Goal: Information Seeking & Learning: Learn about a topic

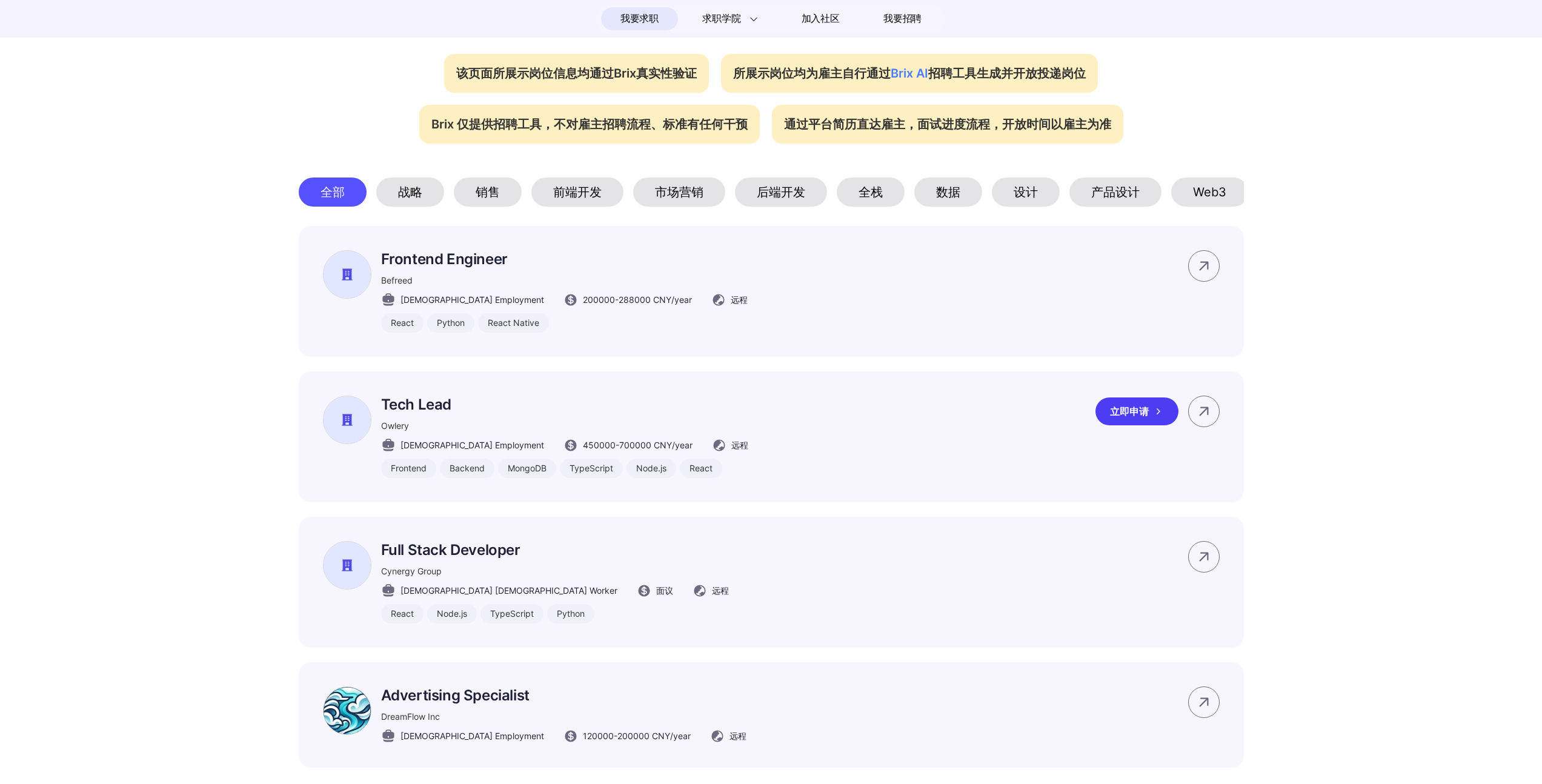
scroll to position [448, 0]
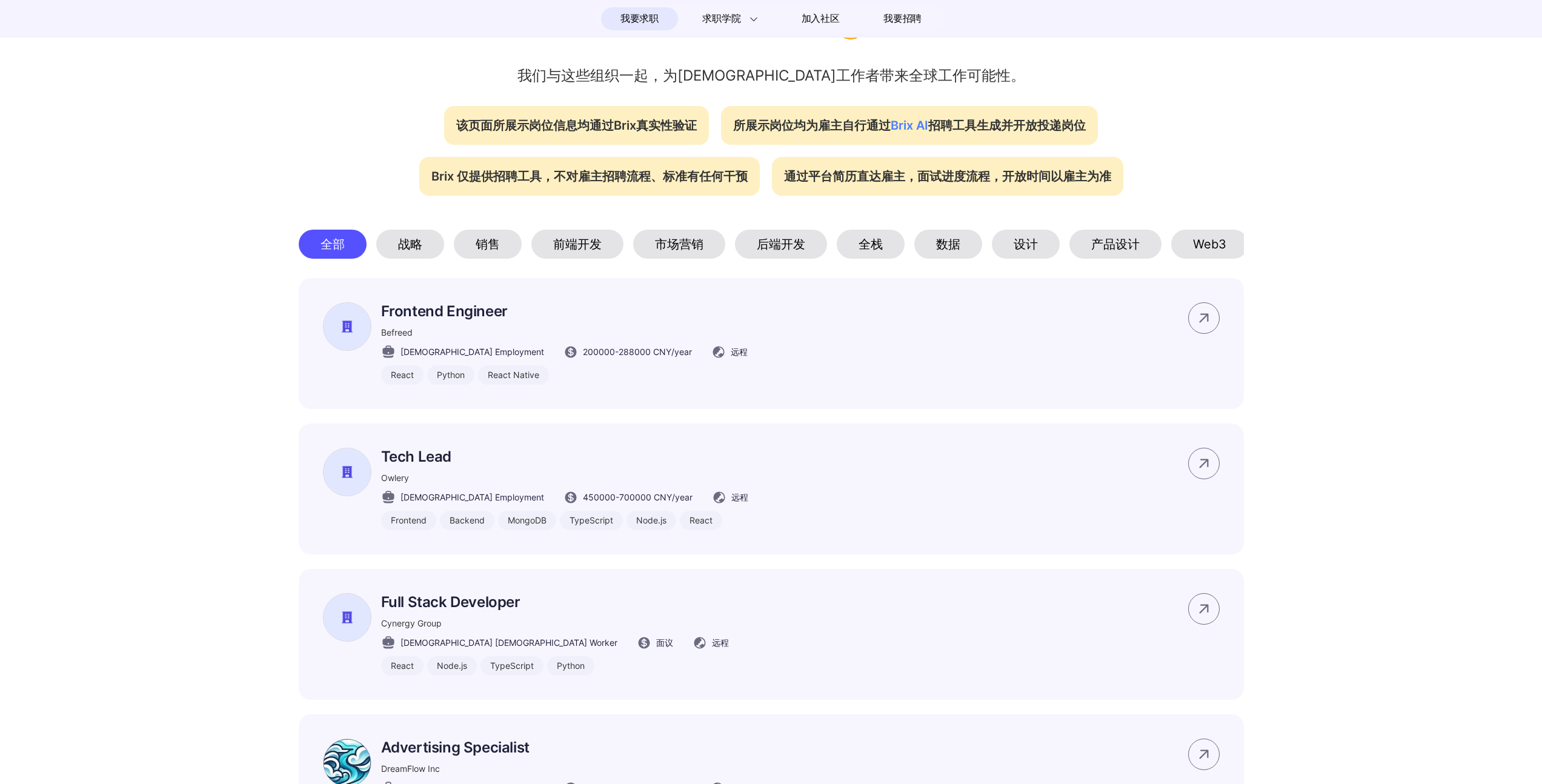
click at [800, 238] on div "后端开发" at bounding box center [781, 244] width 92 height 29
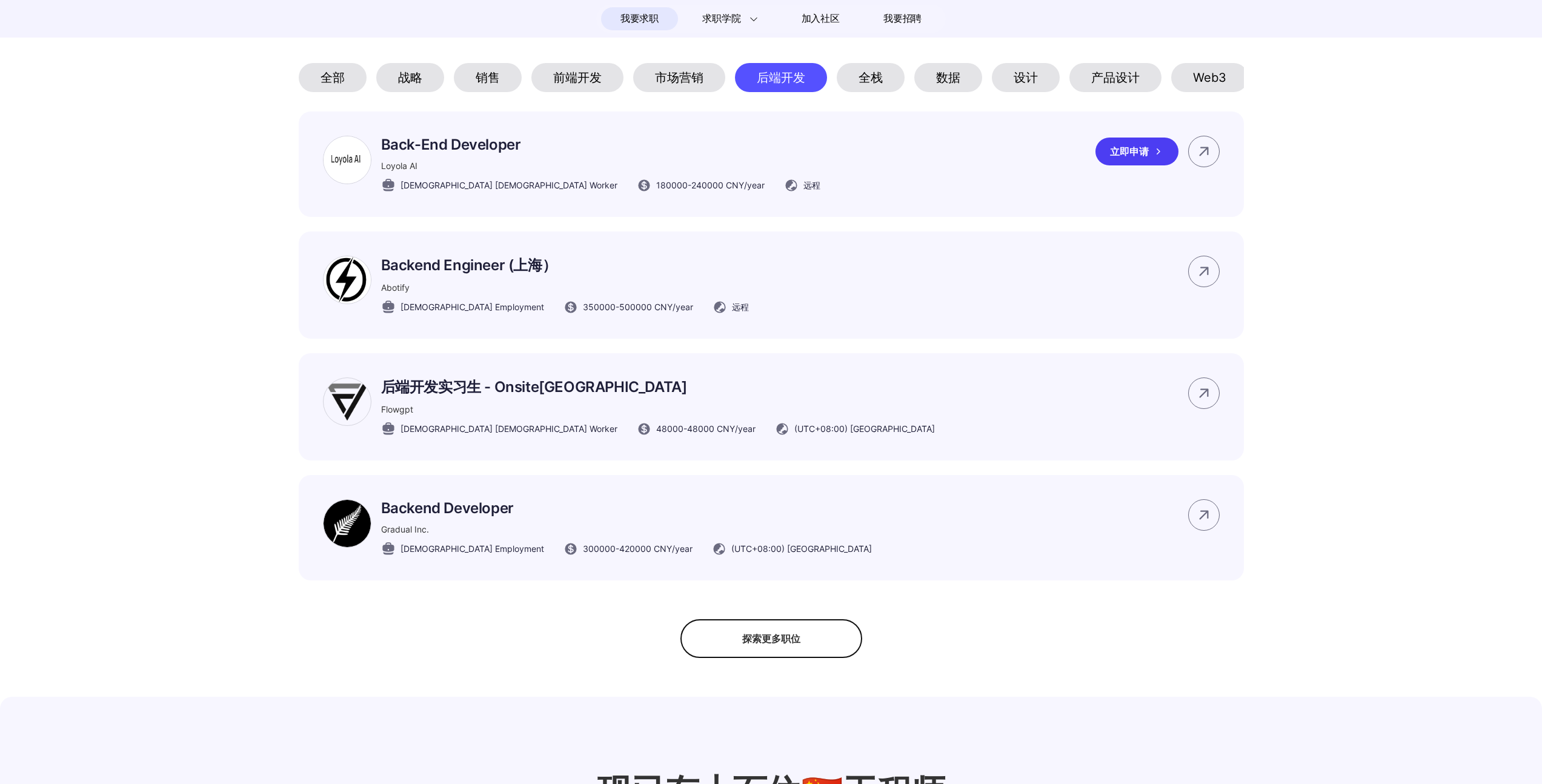
scroll to position [785, 0]
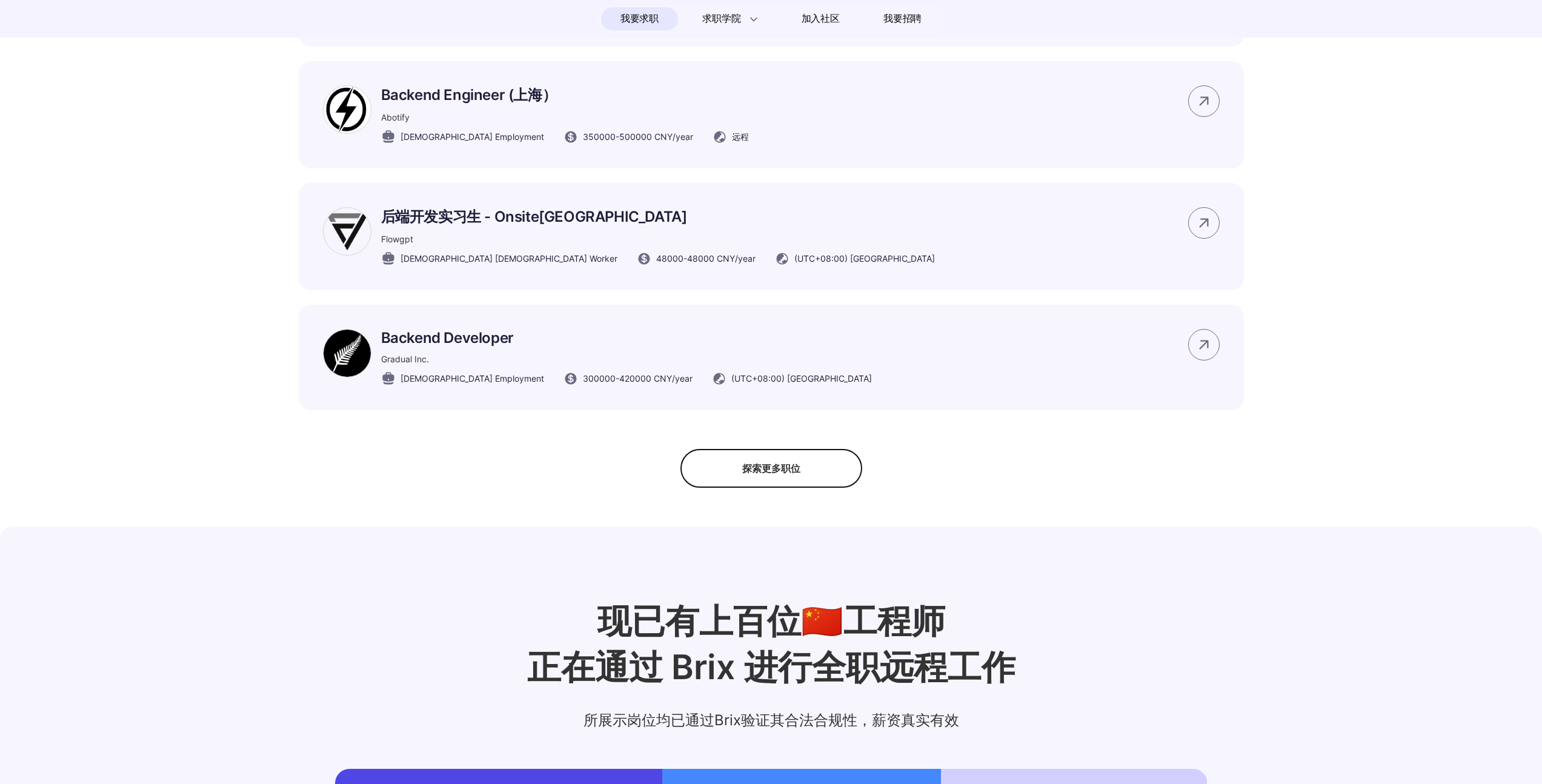
click at [726, 471] on div "探索更多职位" at bounding box center [771, 468] width 181 height 39
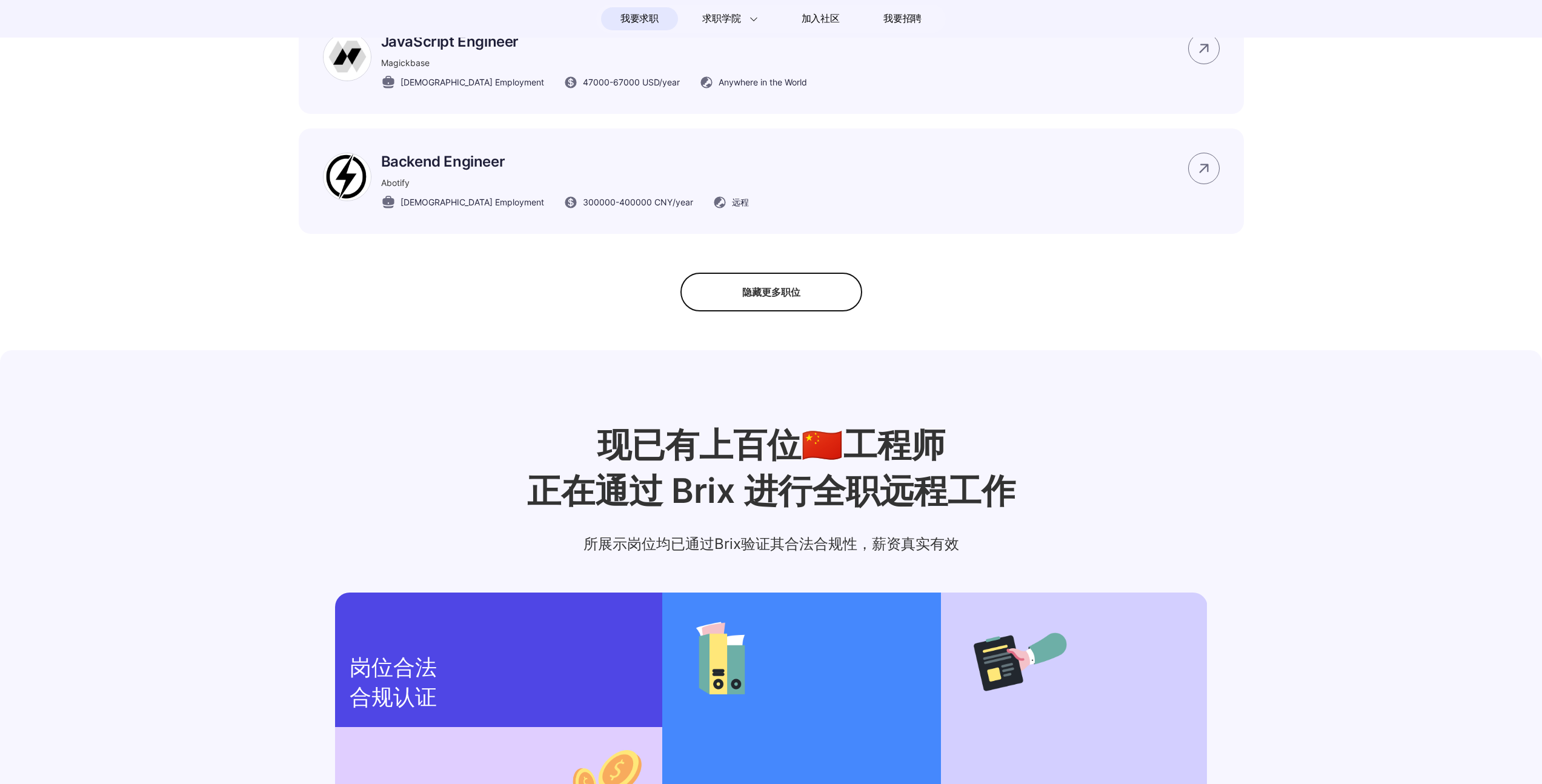
scroll to position [1697, 0]
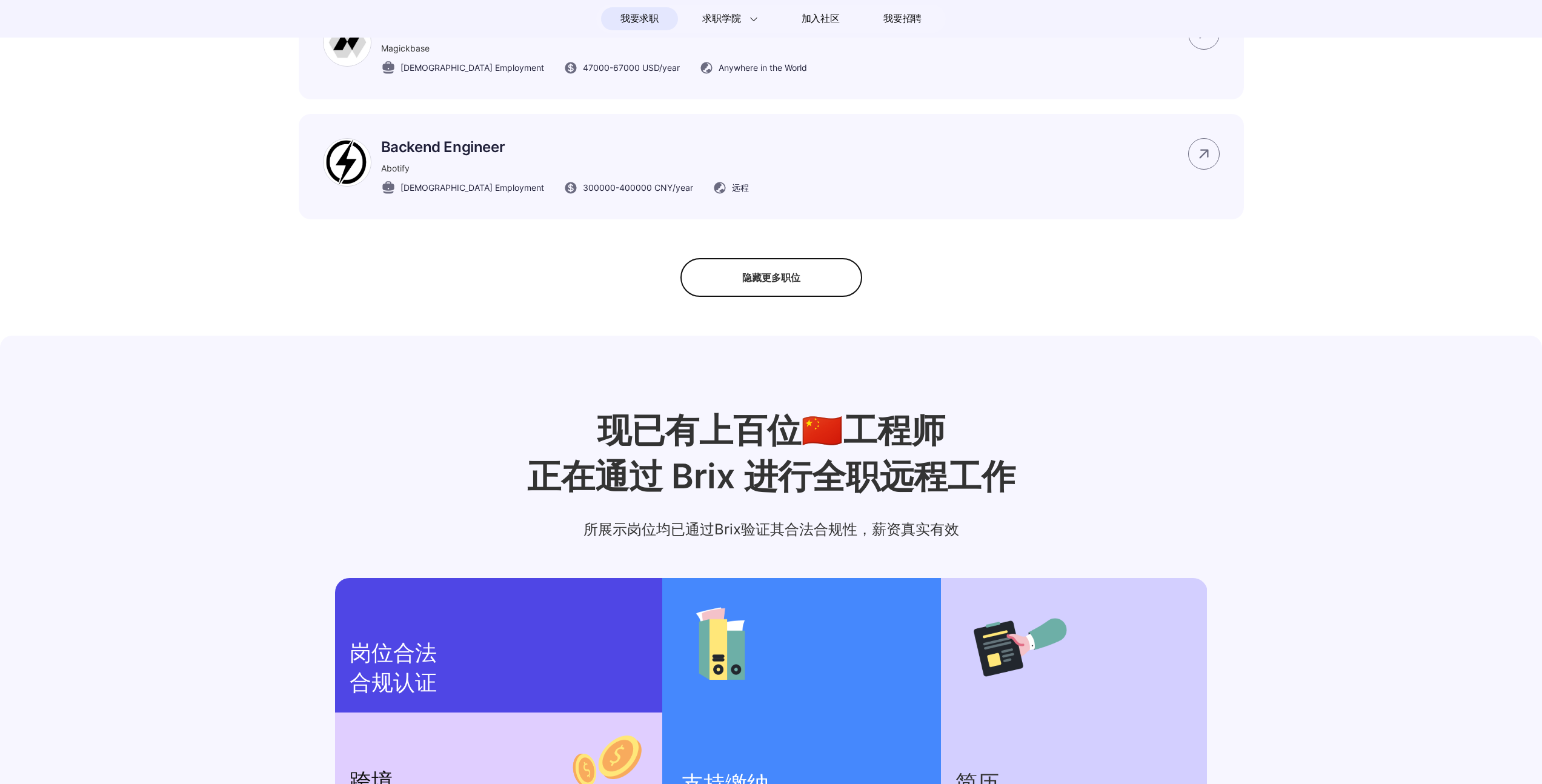
click at [754, 297] on div "隐藏更多职位" at bounding box center [771, 277] width 181 height 39
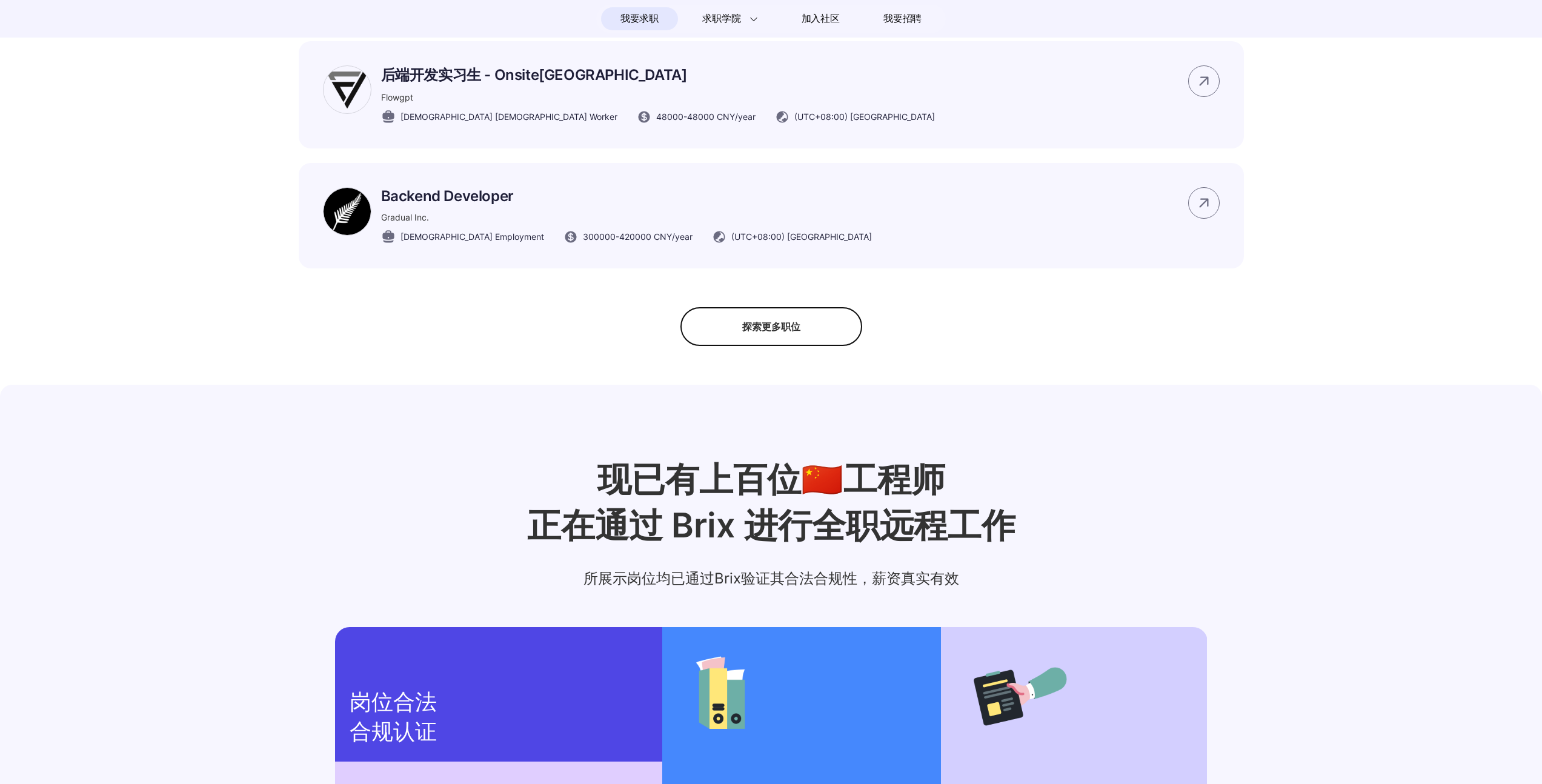
scroll to position [925, 0]
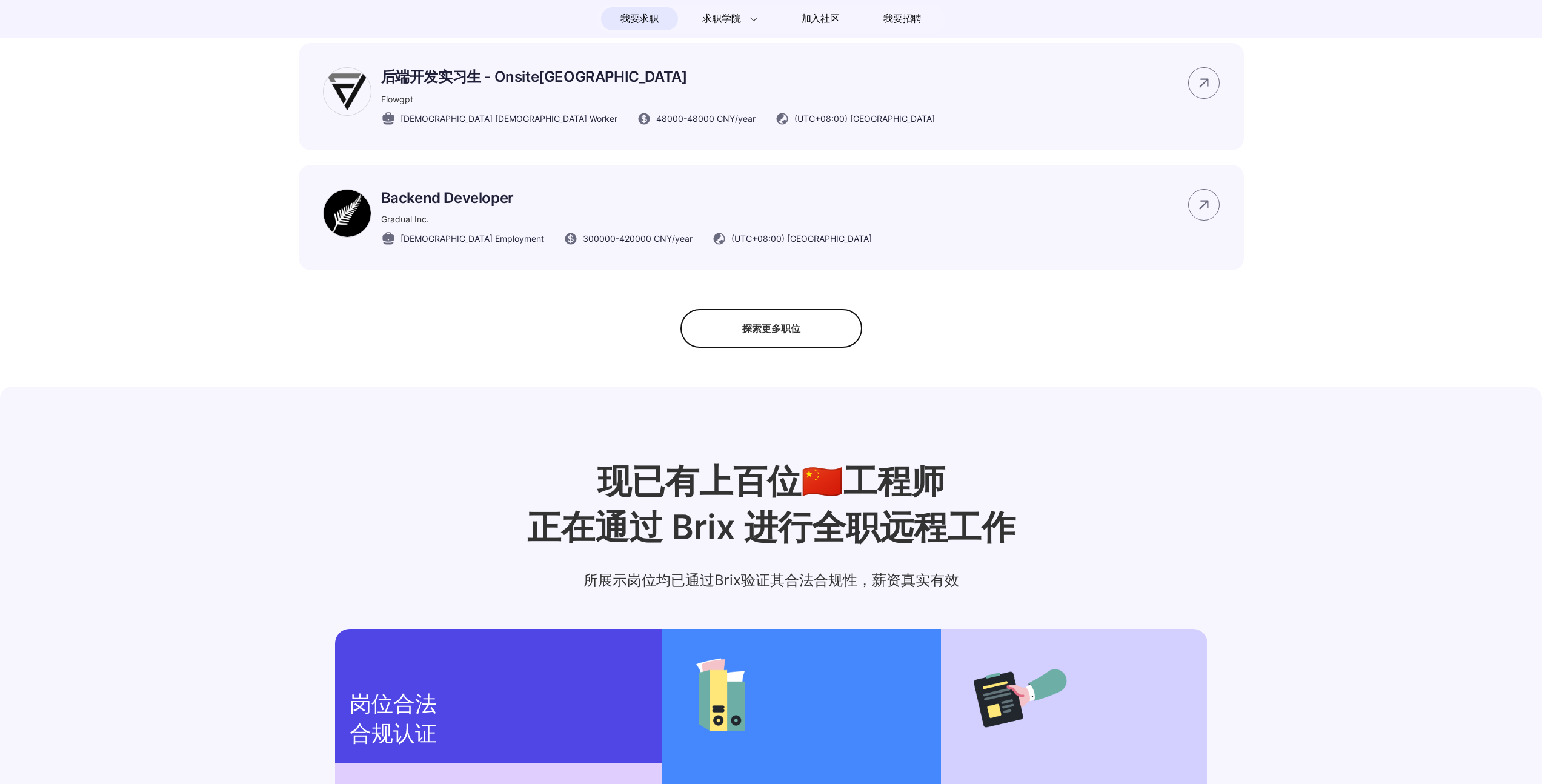
click at [721, 340] on div "探索更多职位" at bounding box center [771, 328] width 181 height 39
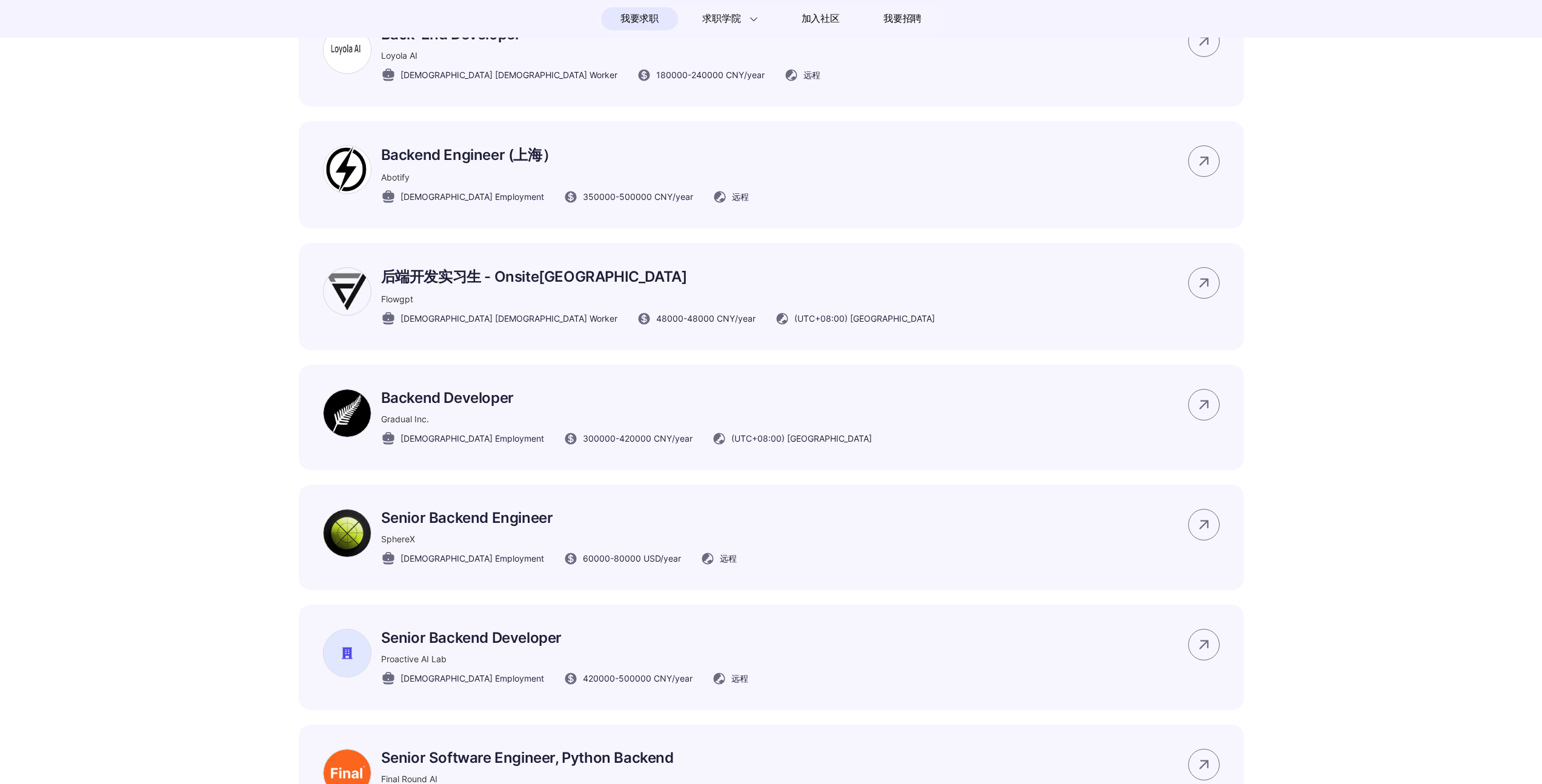
scroll to position [724, 0]
click at [492, 408] on p "Backend Developer" at bounding box center [626, 399] width 491 height 17
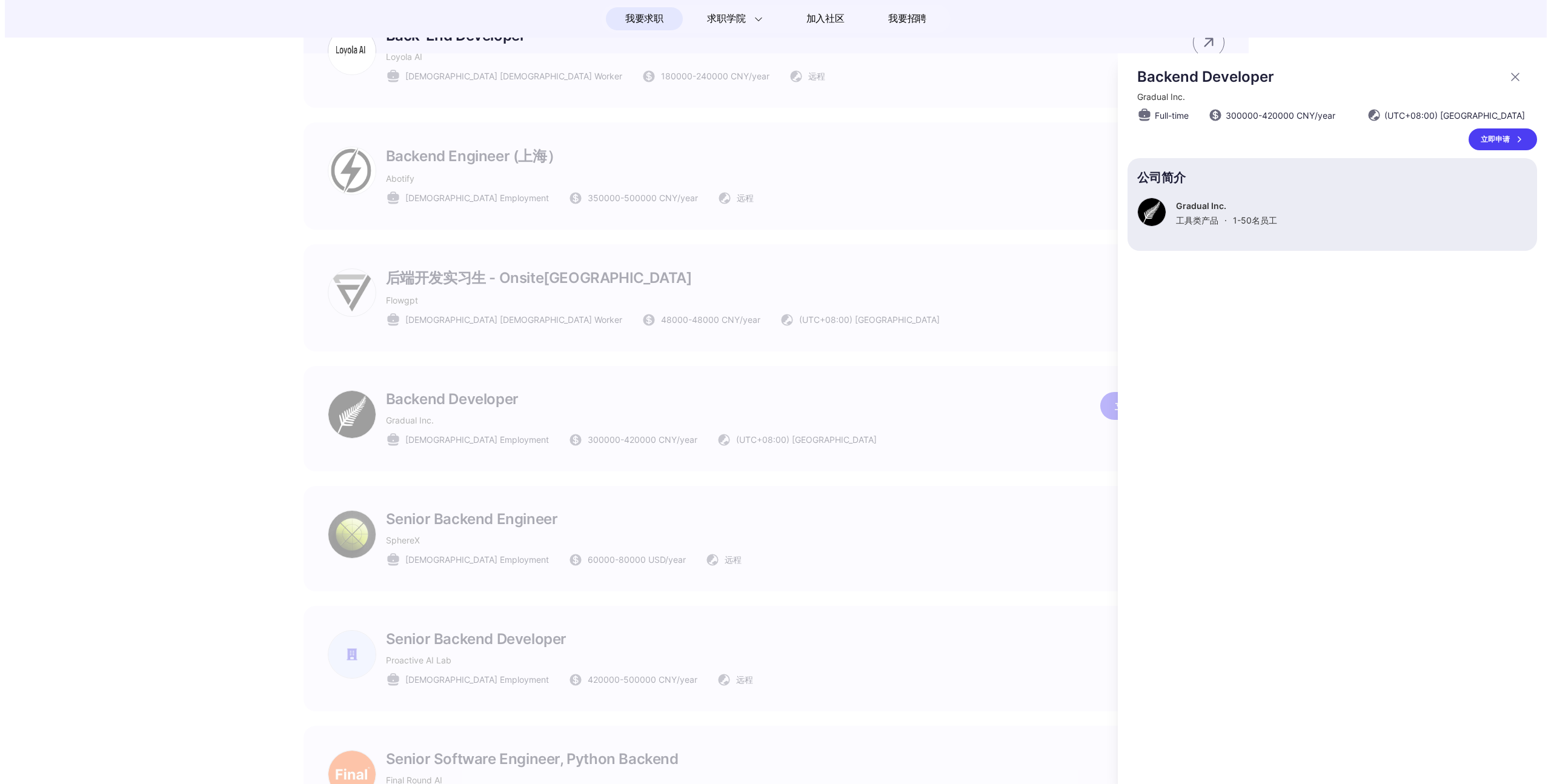
scroll to position [0, 0]
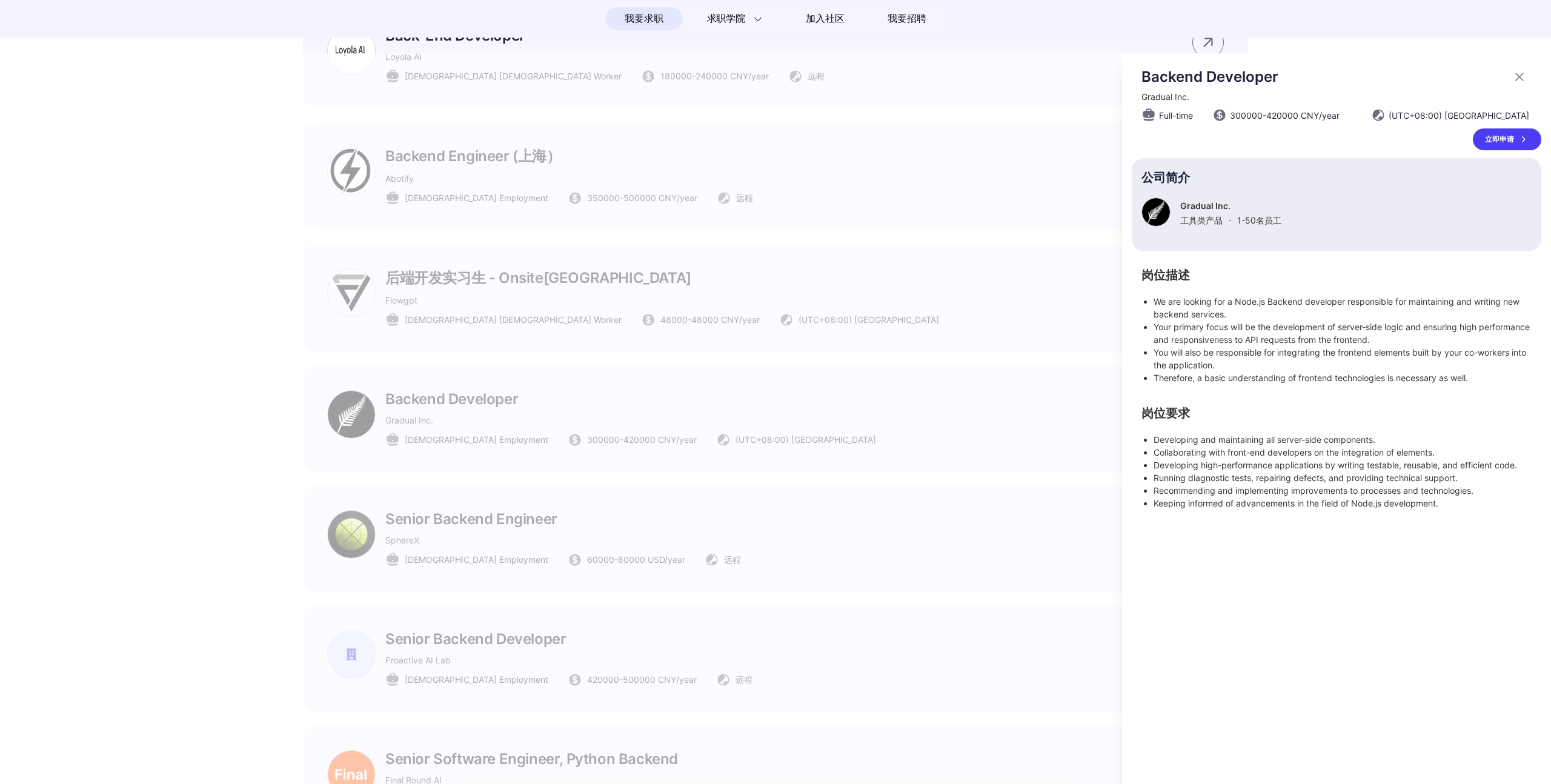
click at [218, 349] on div at bounding box center [776, 419] width 1551 height 730
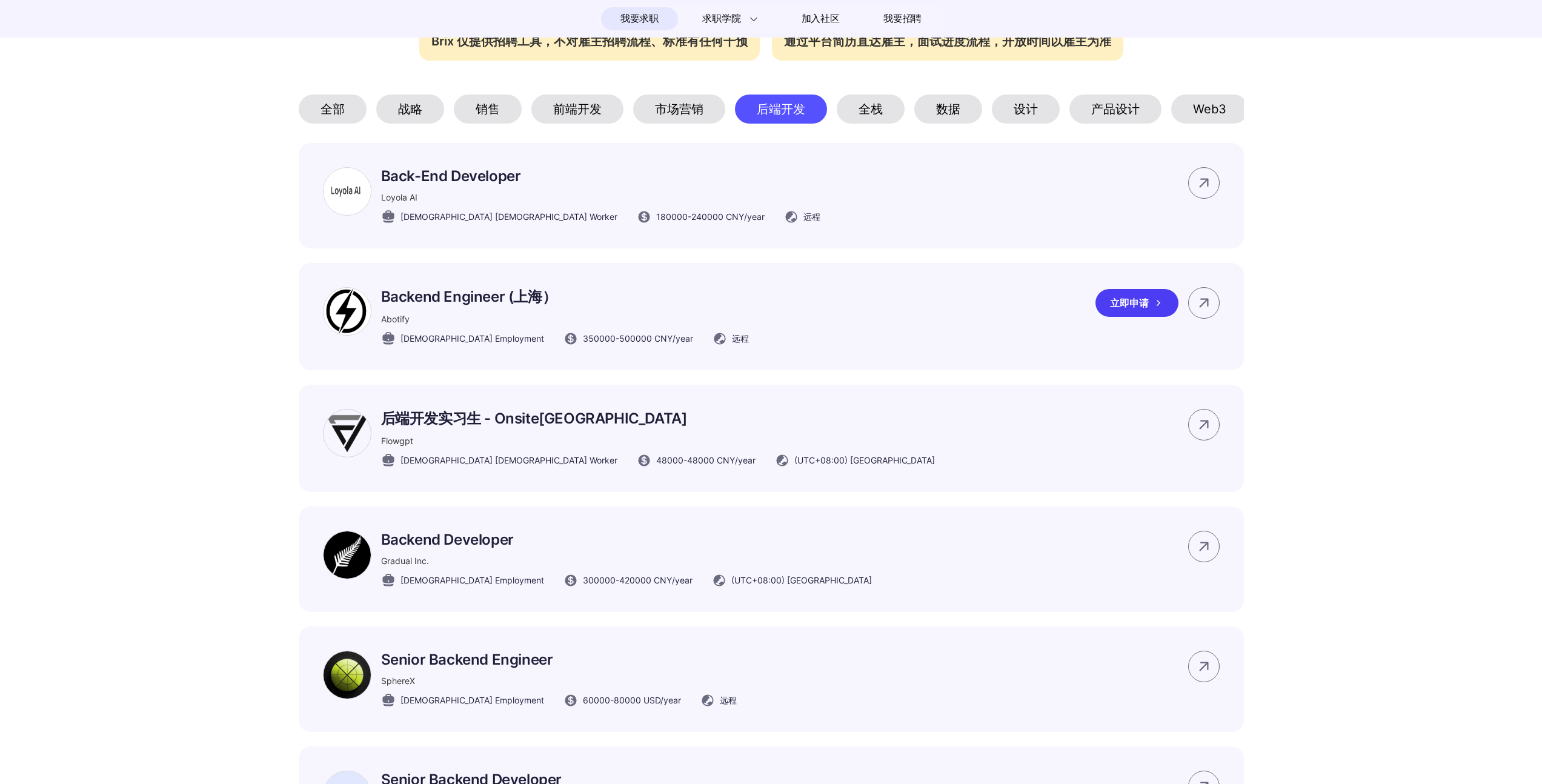
scroll to position [314, 0]
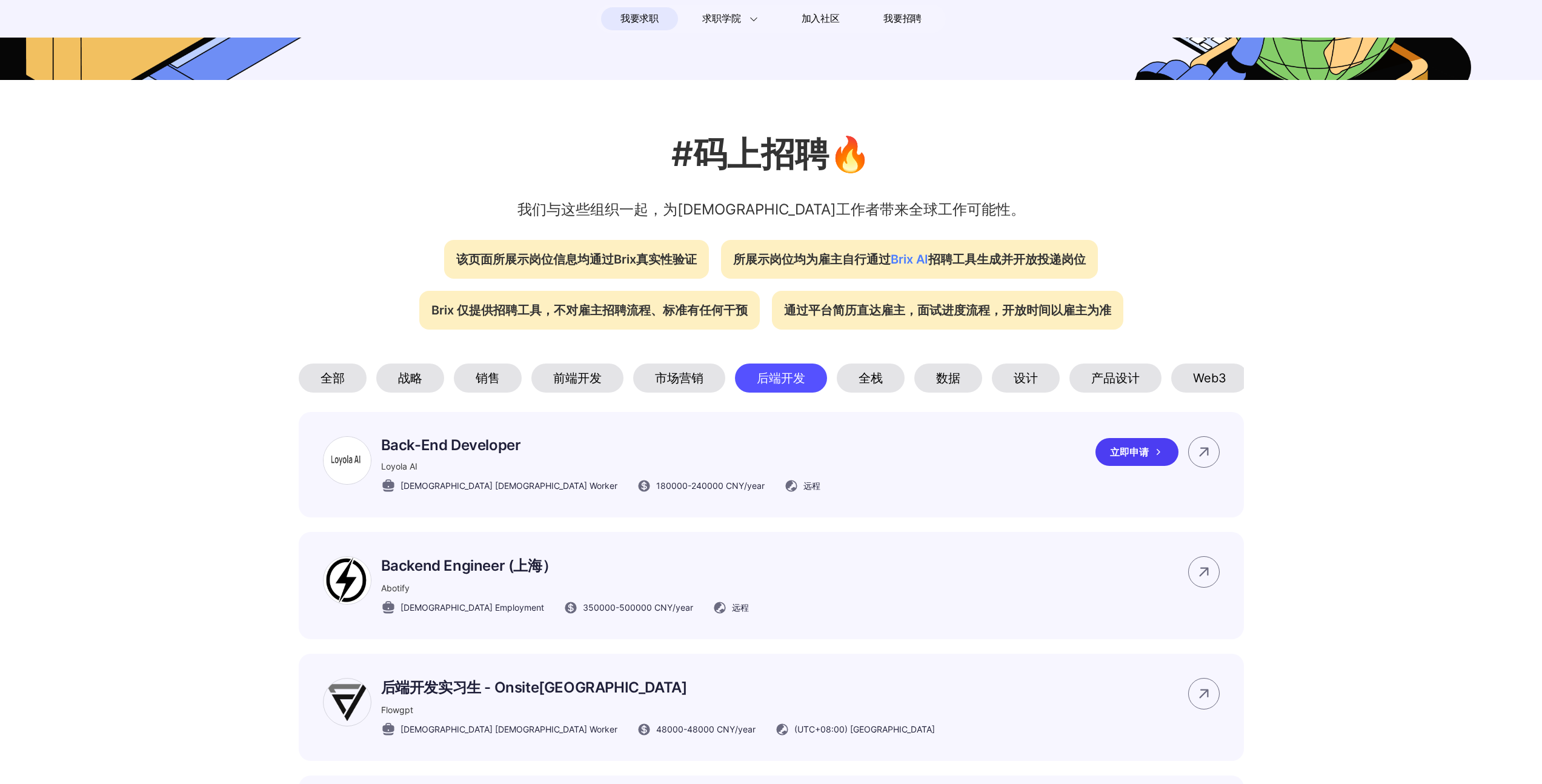
click at [433, 453] on p "Back-End Developer" at bounding box center [600, 445] width 440 height 17
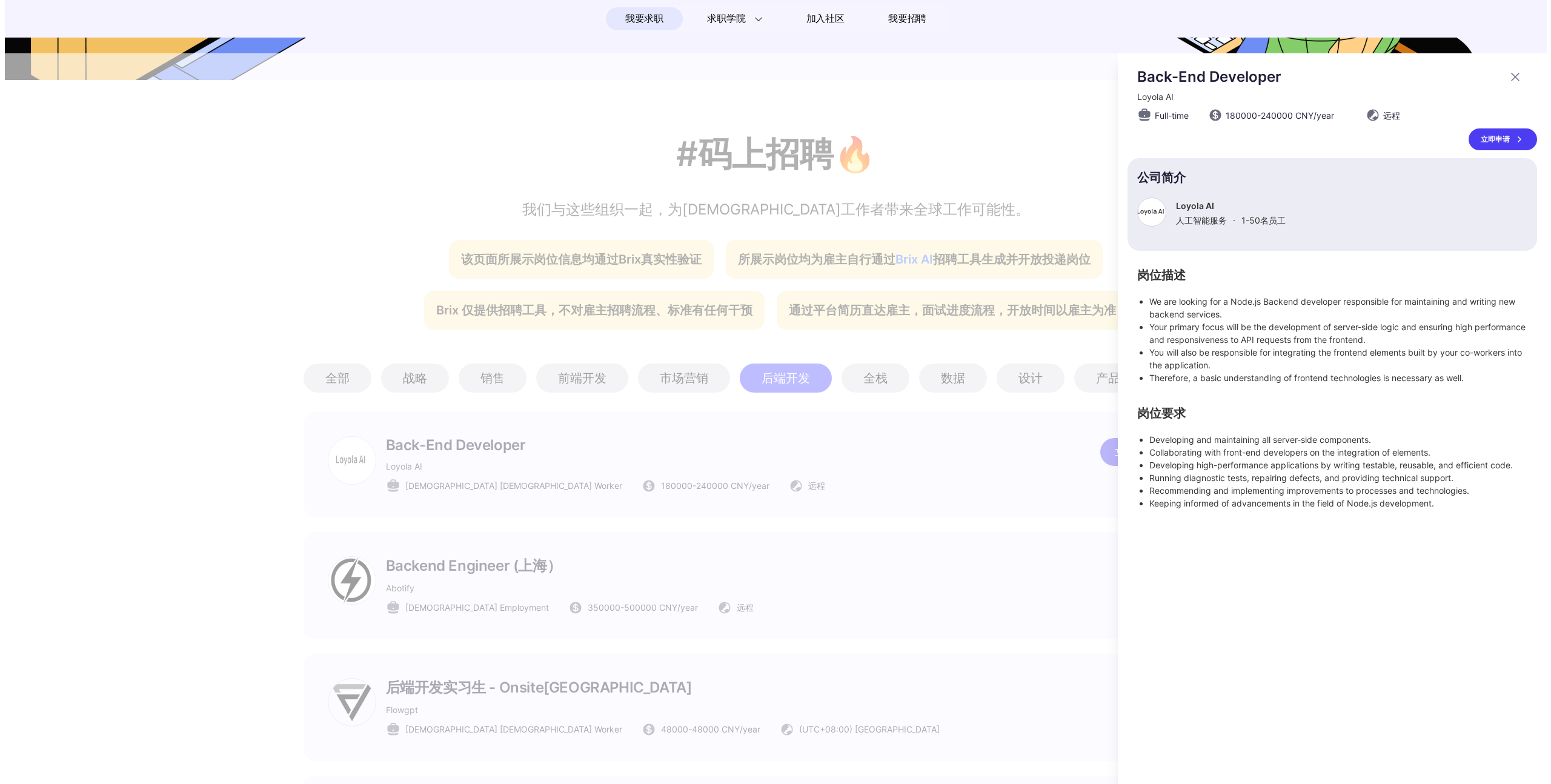
scroll to position [0, 0]
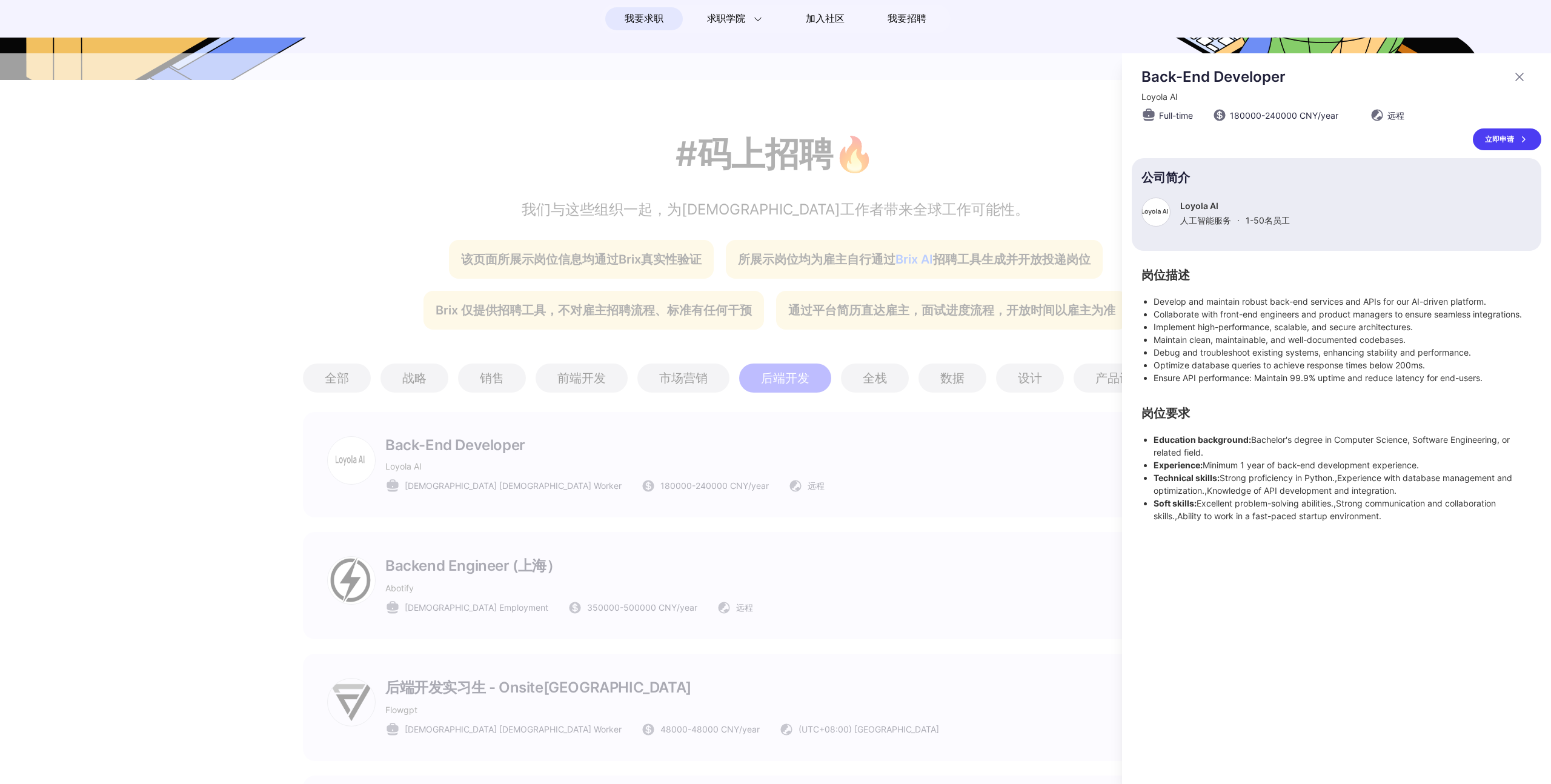
click at [400, 455] on div at bounding box center [776, 419] width 1551 height 730
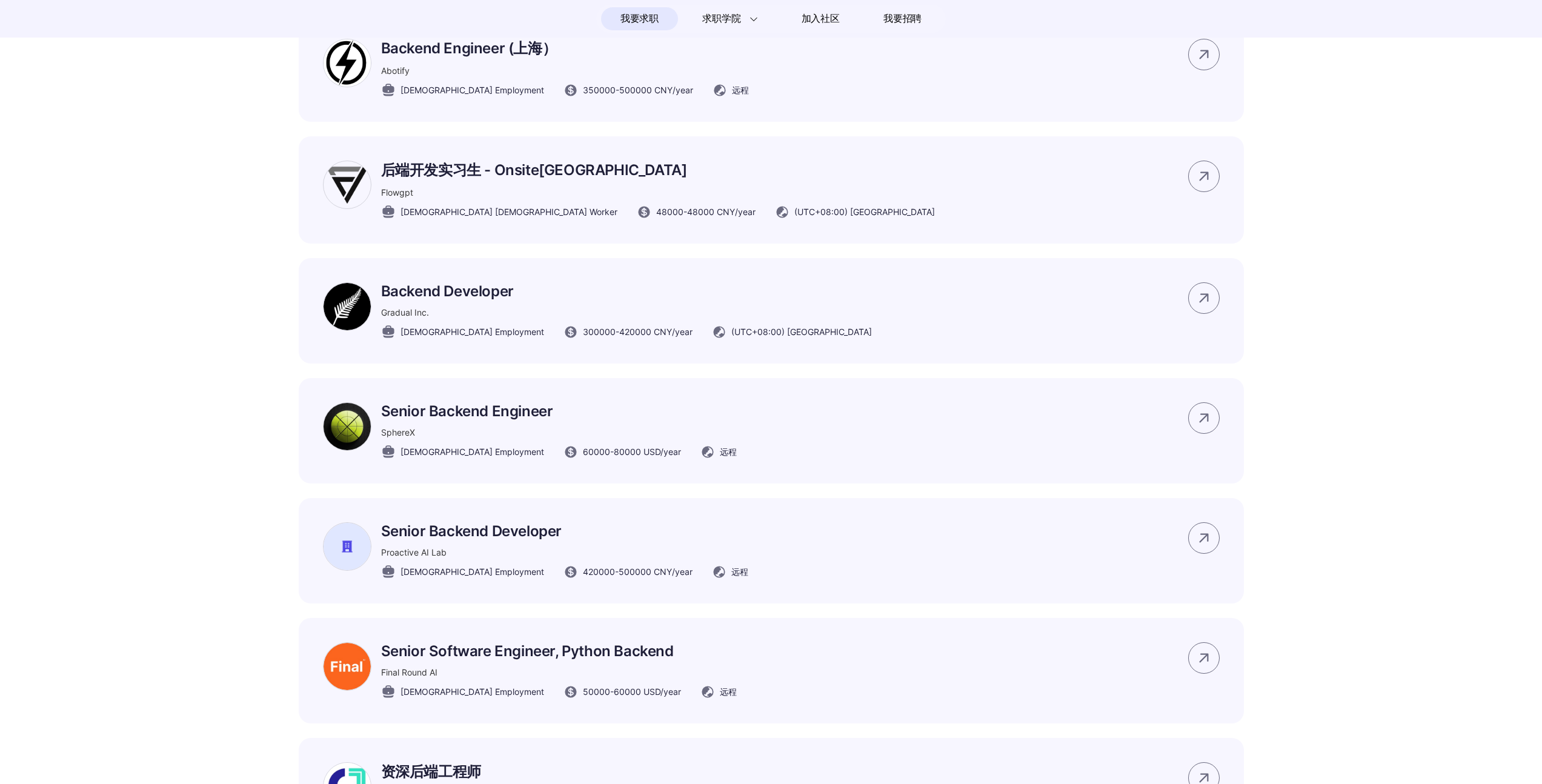
scroll to position [833, 0]
click at [430, 538] on p "Senior Backend Developer" at bounding box center [564, 529] width 367 height 17
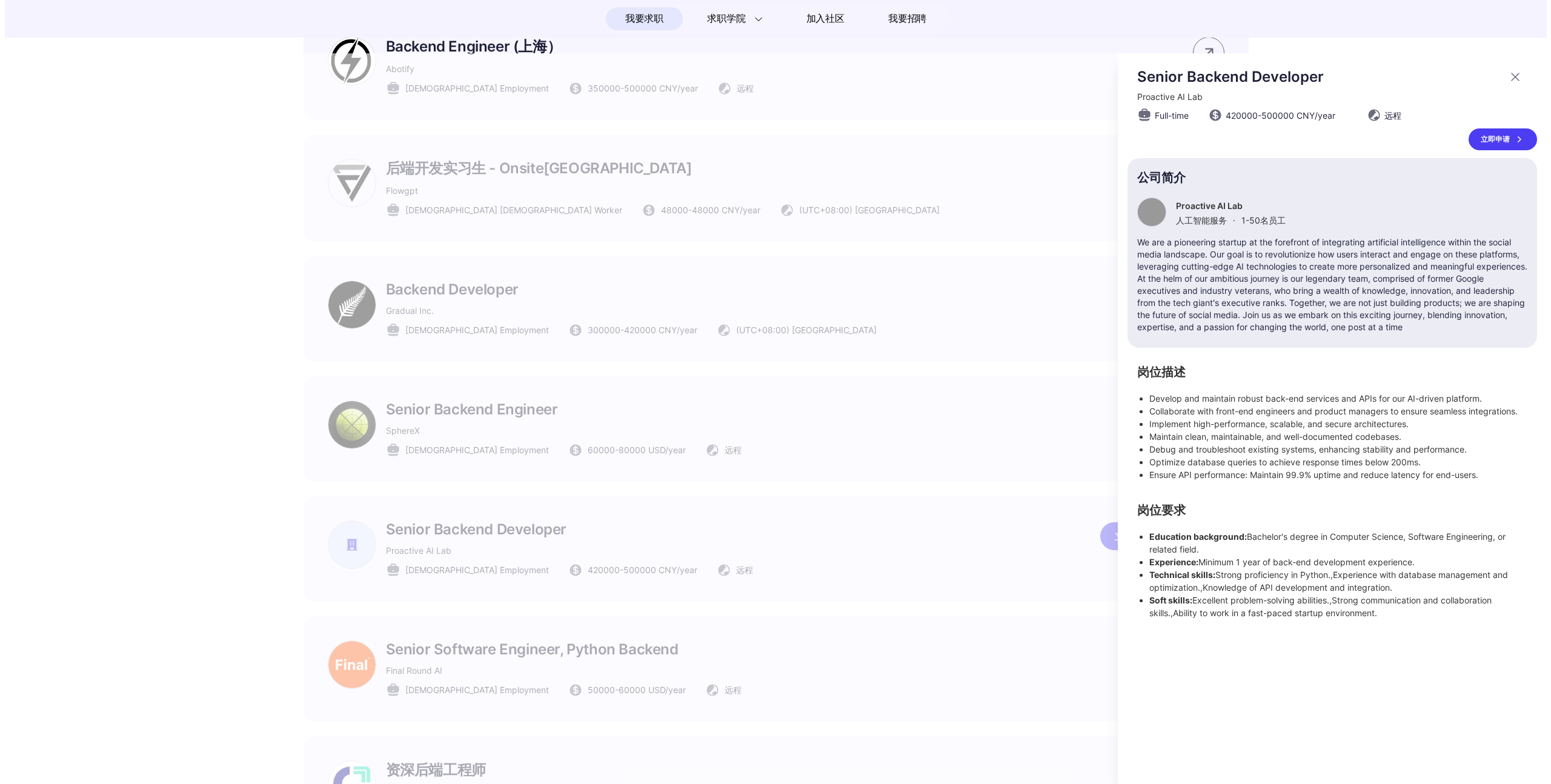
scroll to position [0, 0]
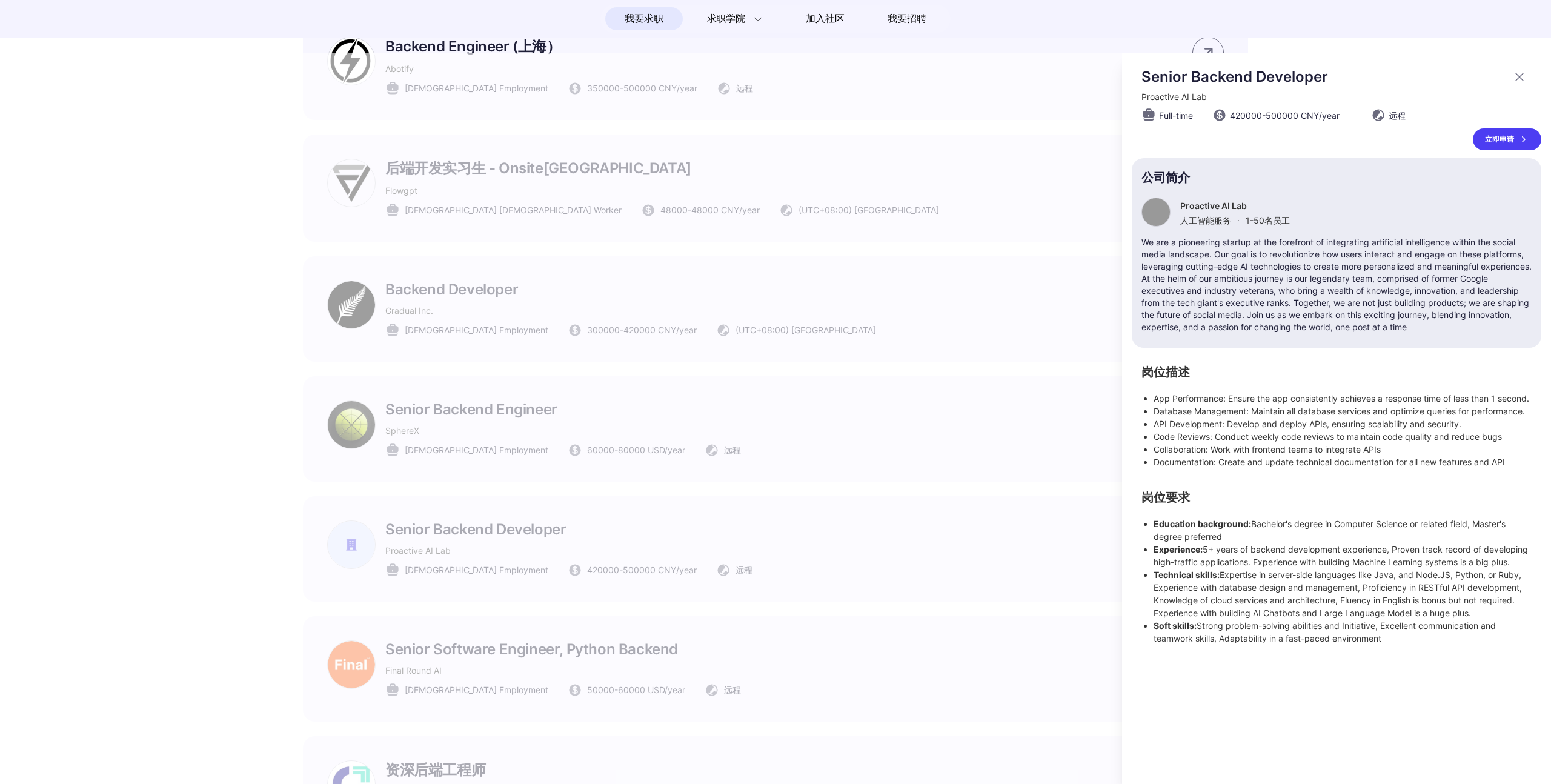
click at [894, 628] on div at bounding box center [776, 419] width 1551 height 730
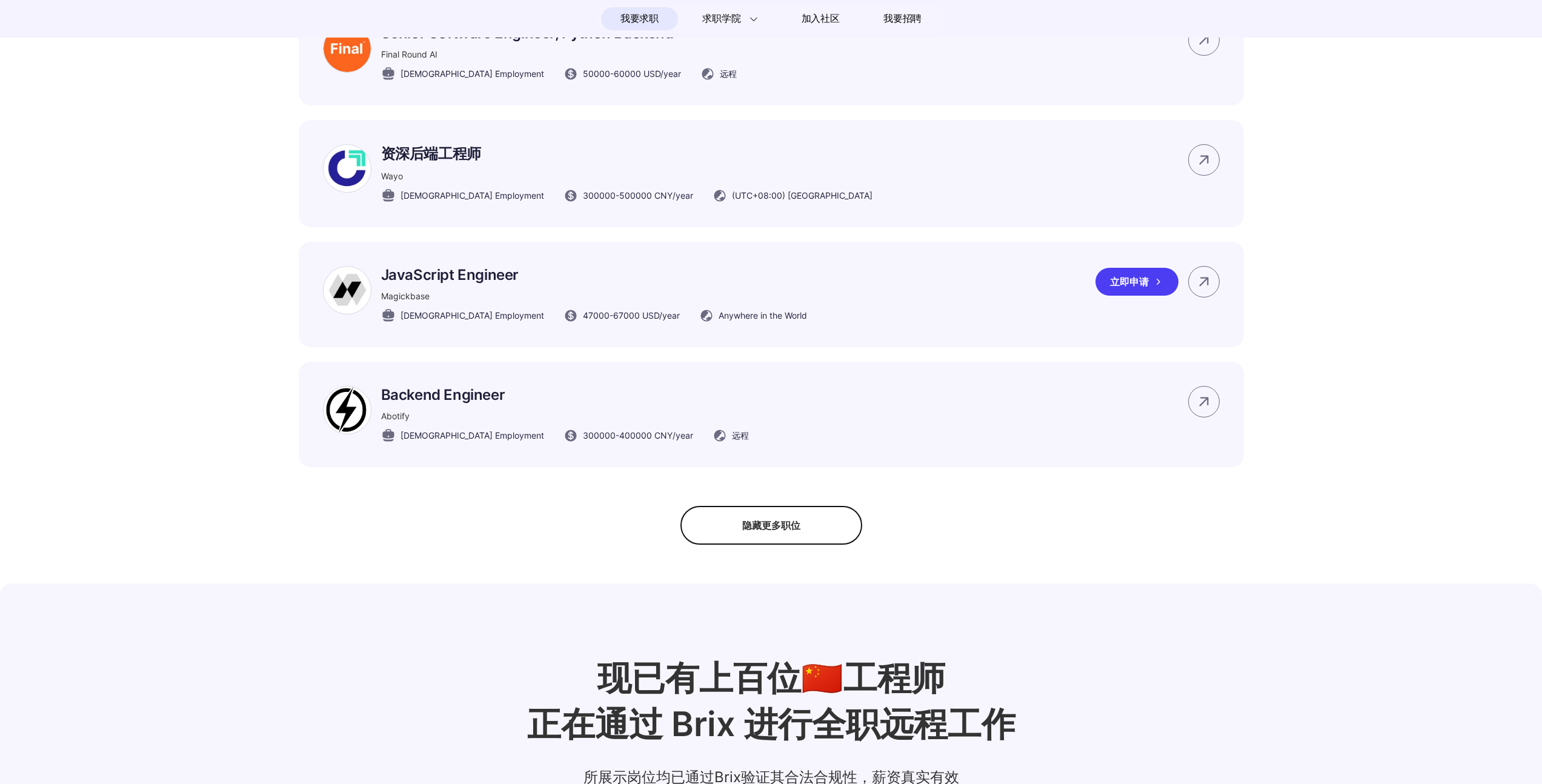
scroll to position [1481, 0]
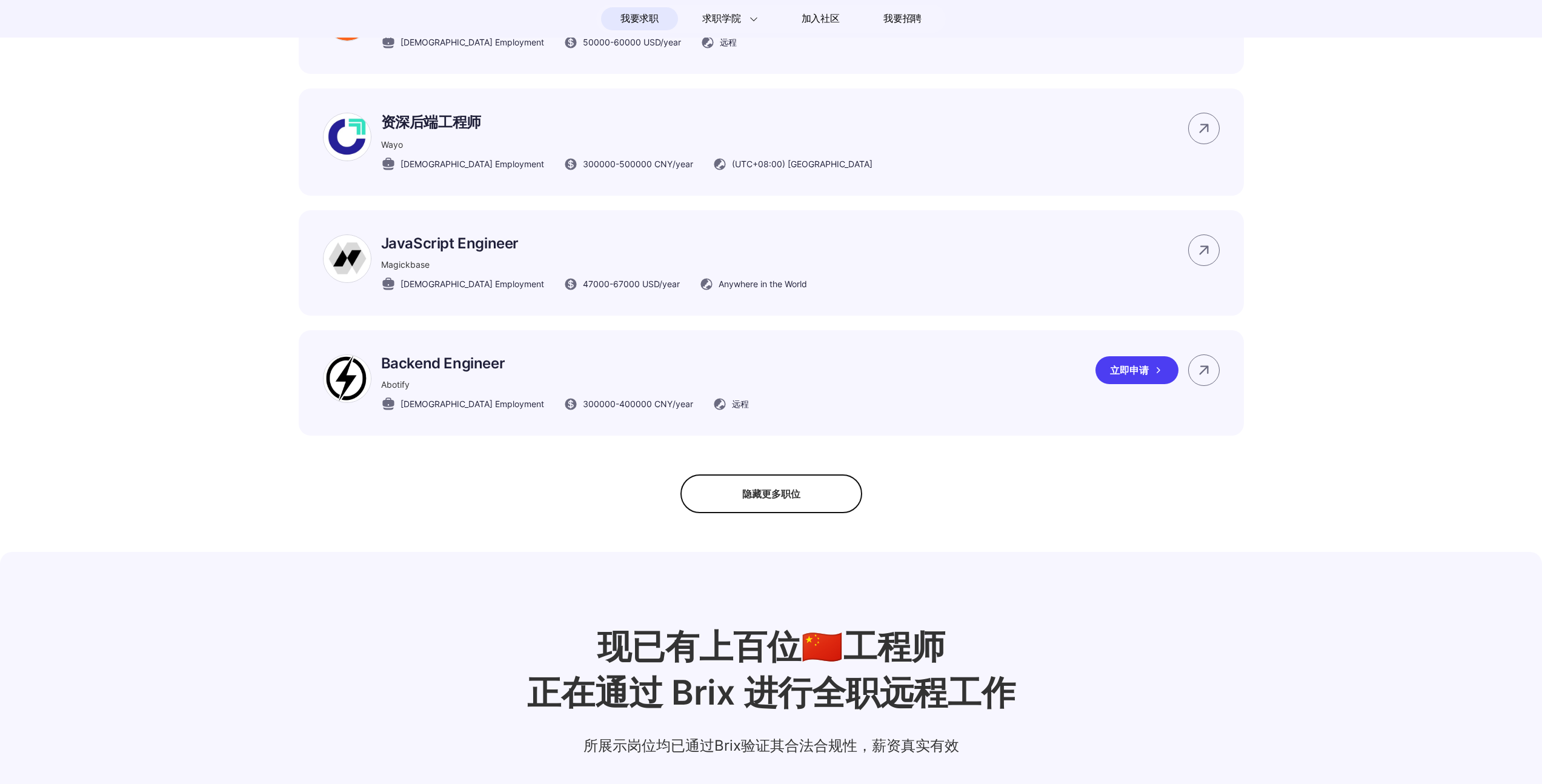
click at [442, 368] on p "Backend Engineer" at bounding box center [565, 363] width 368 height 17
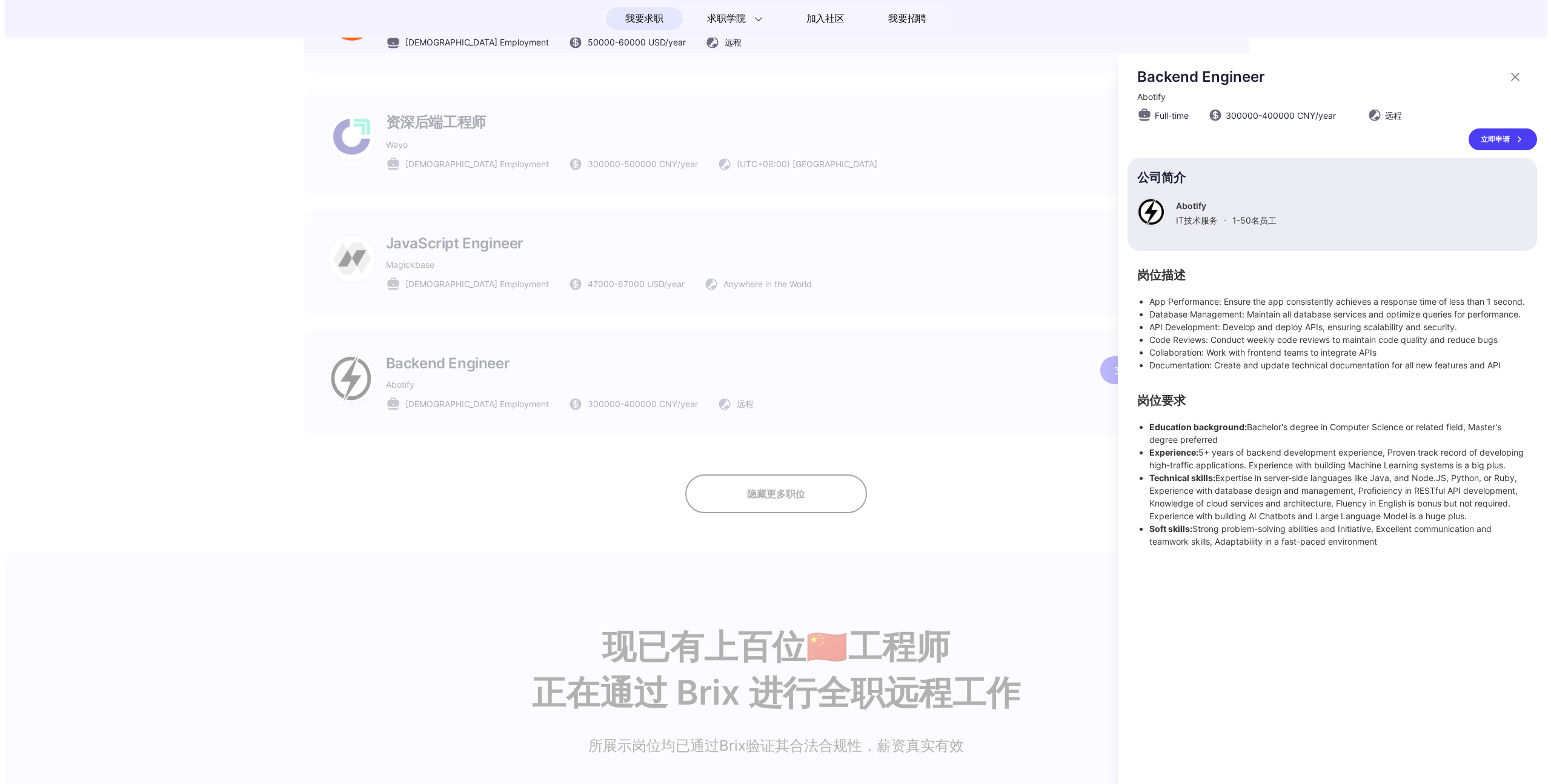
scroll to position [0, 0]
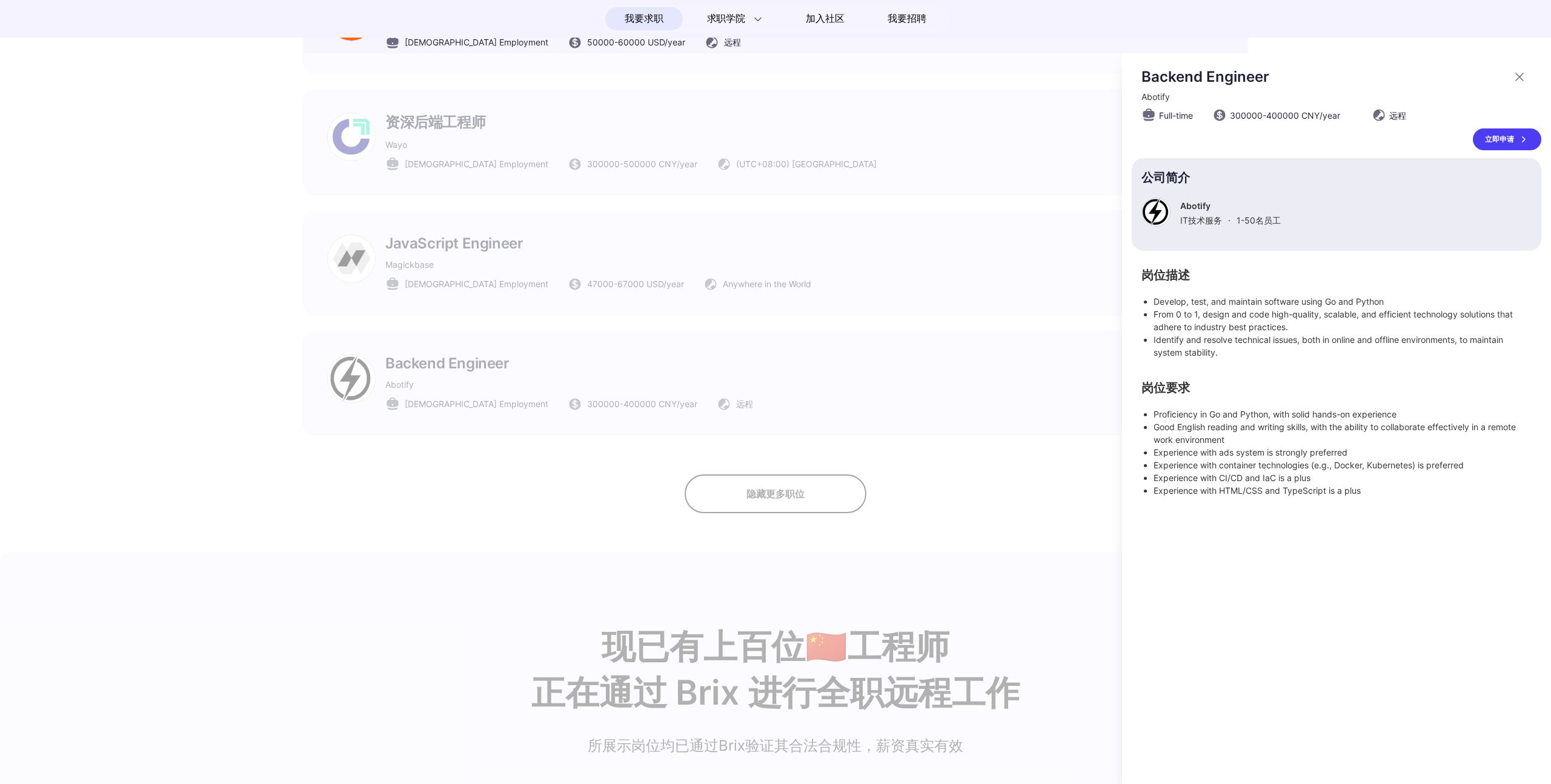
click at [975, 542] on div at bounding box center [776, 419] width 1551 height 730
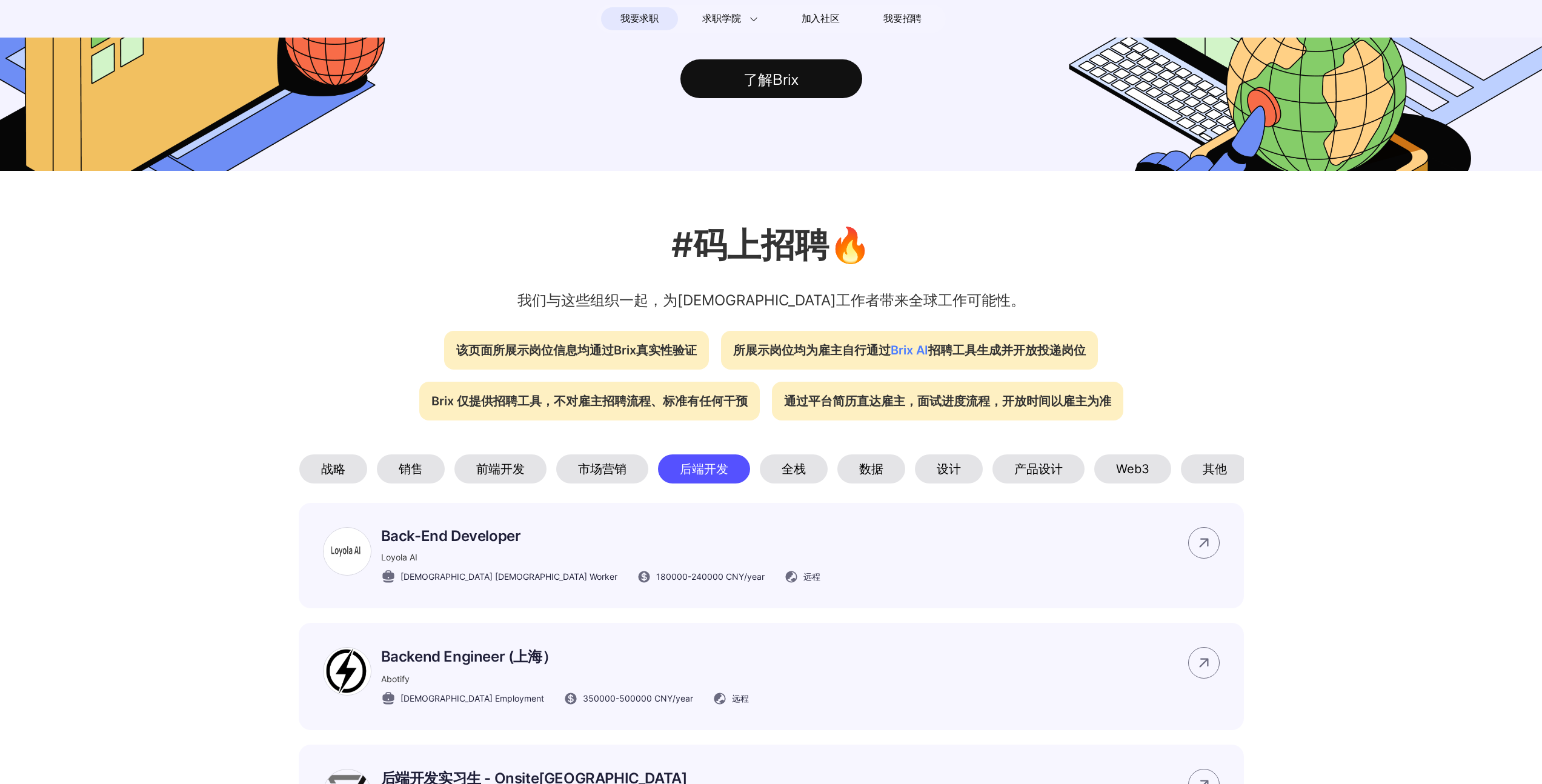
scroll to position [0, 81]
click at [1153, 476] on div "Web3" at bounding box center [1128, 469] width 77 height 29
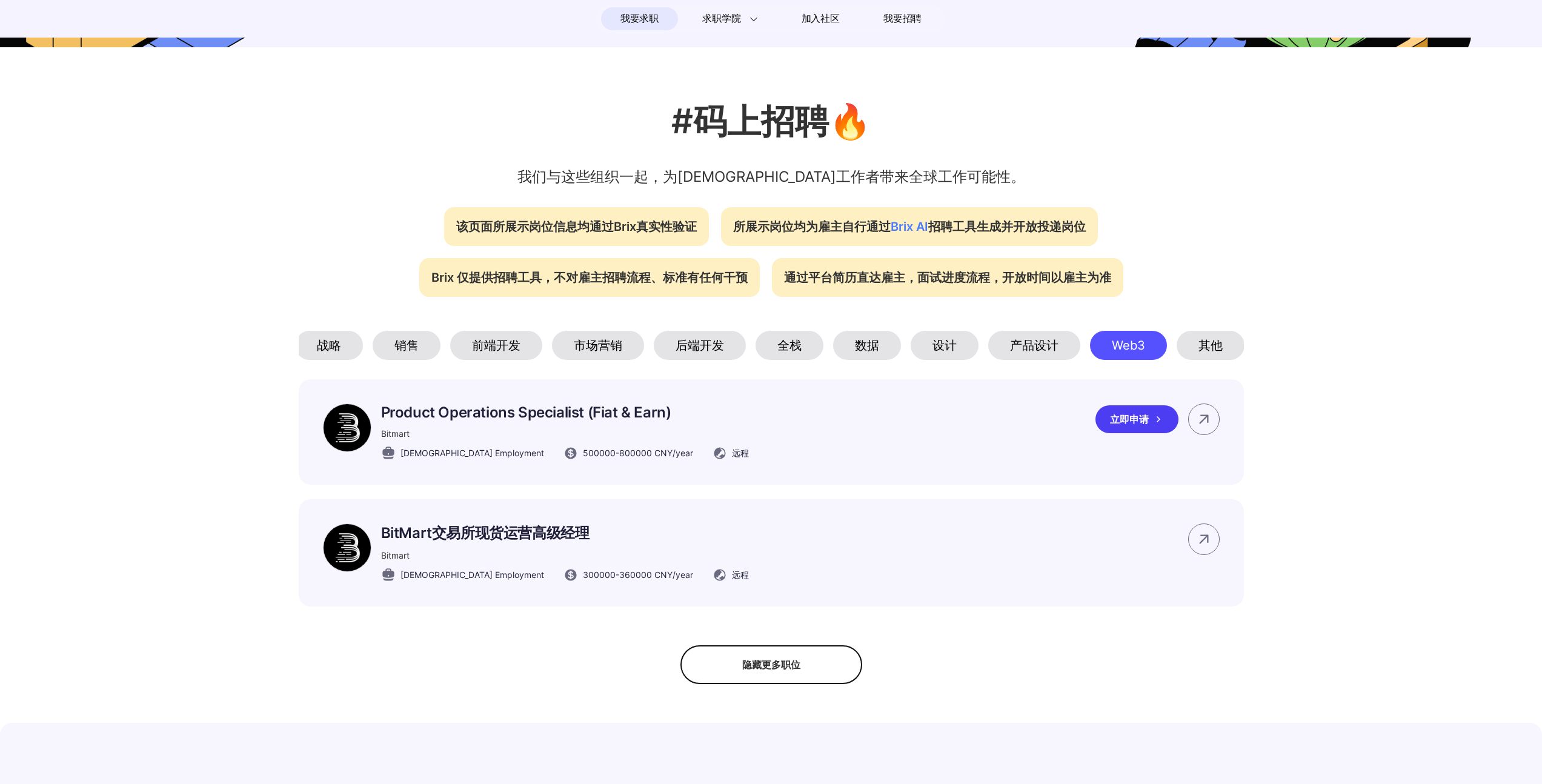
scroll to position [55, 0]
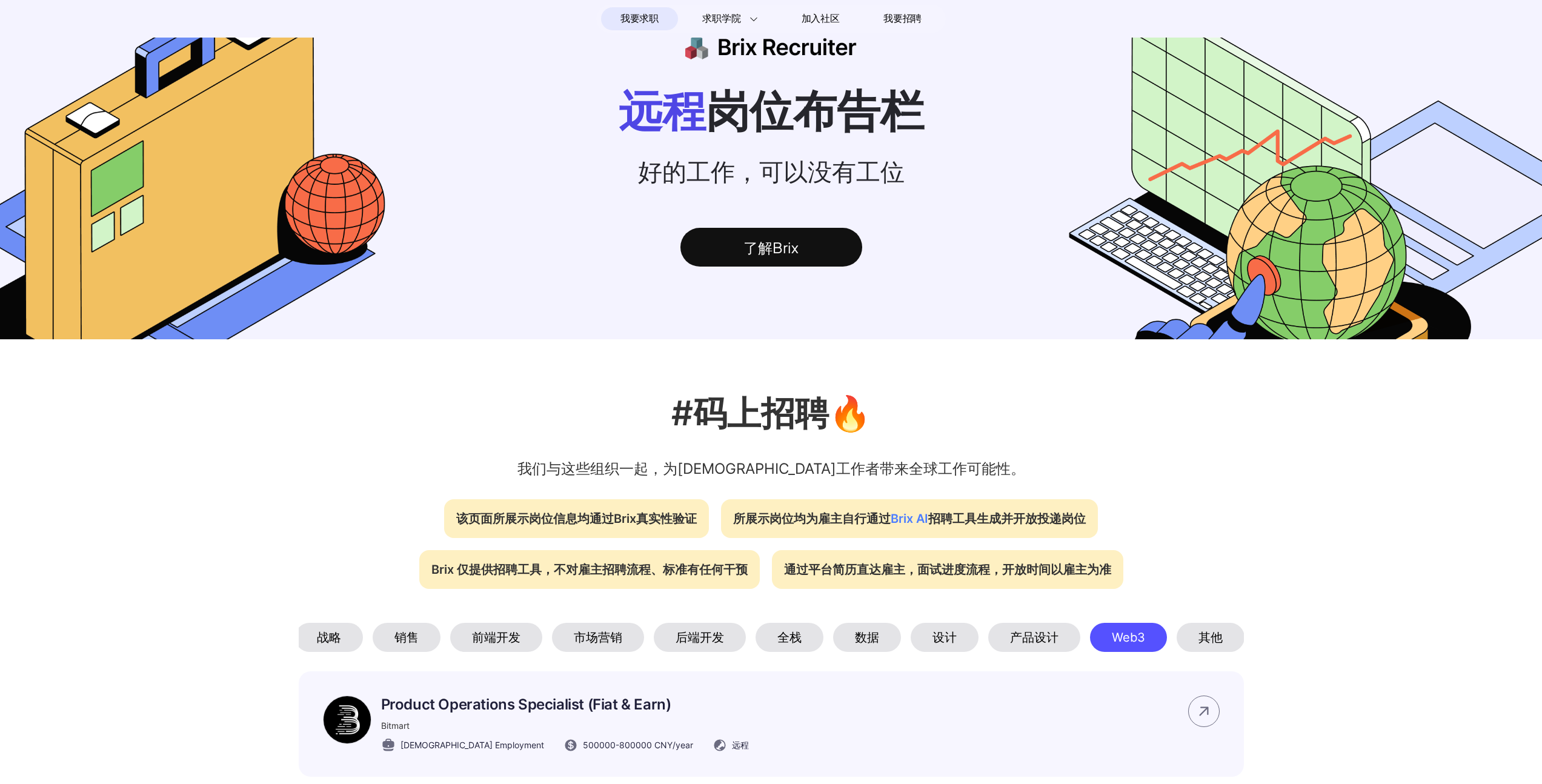
click at [894, 524] on span "Brix AI" at bounding box center [909, 518] width 37 height 15
